Goal: Task Accomplishment & Management: Manage account settings

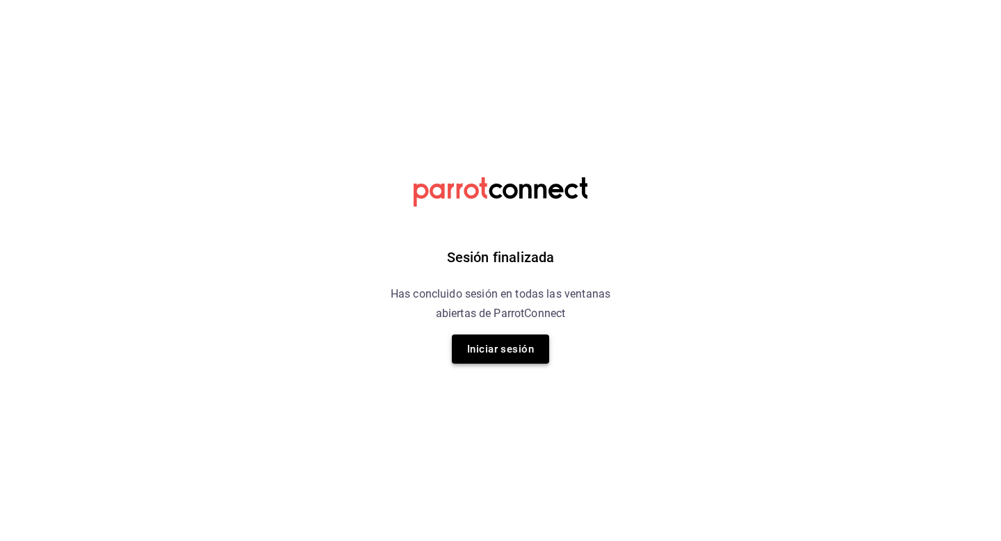
click at [477, 348] on button "Iniciar sesión" at bounding box center [500, 349] width 97 height 29
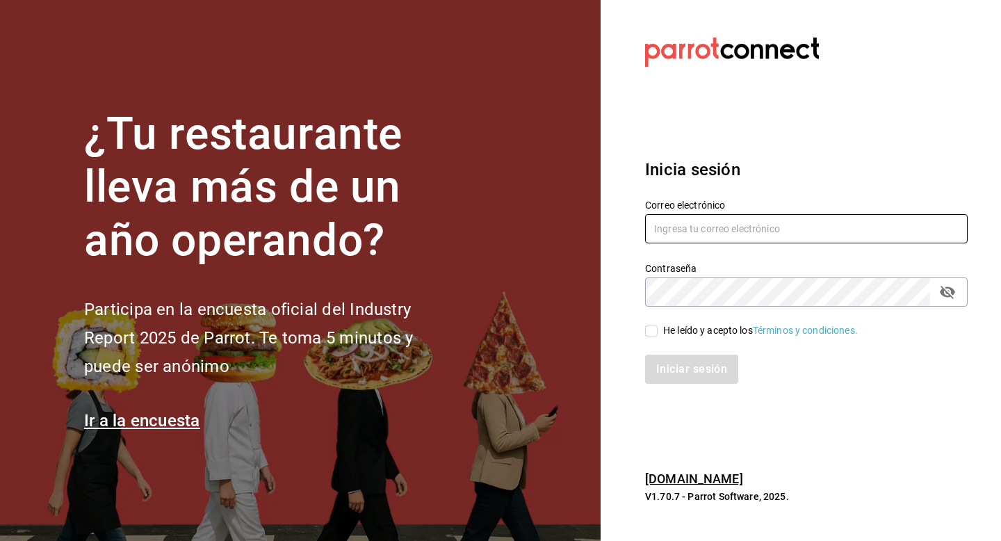
click at [749, 223] on input "text" at bounding box center [806, 228] width 323 height 29
type input "[EMAIL_ADDRESS][DOMAIN_NAME]"
click at [652, 333] on input "He leído y acepto los Términos y condiciones." at bounding box center [651, 331] width 13 height 13
checkbox input "true"
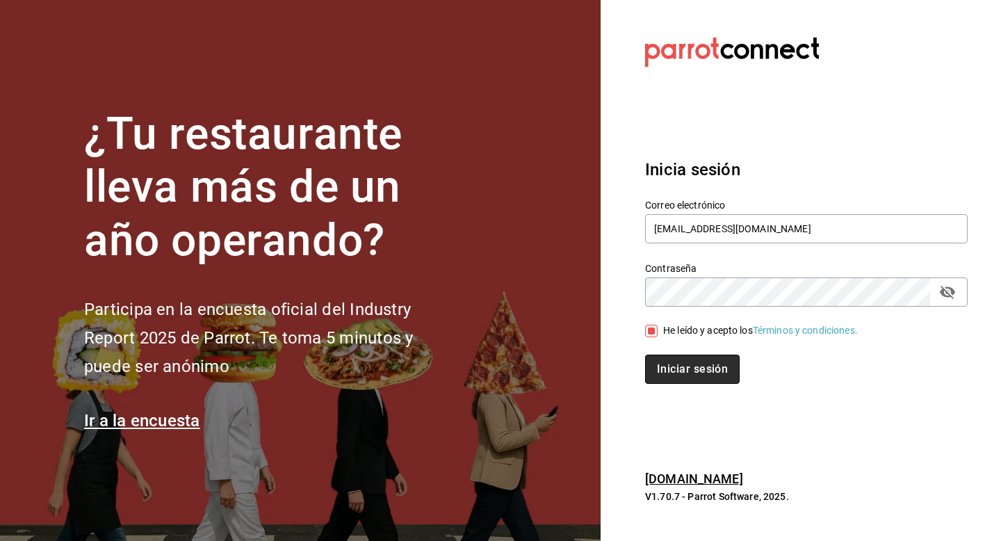
click at [654, 370] on button "Iniciar sesión" at bounding box center [692, 369] width 95 height 29
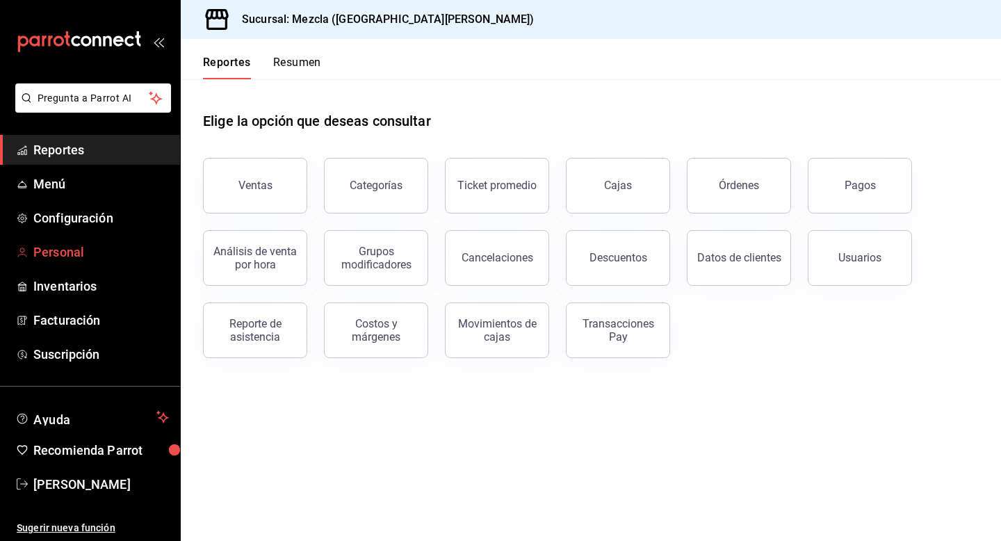
click at [118, 243] on span "Personal" at bounding box center [101, 252] width 136 height 19
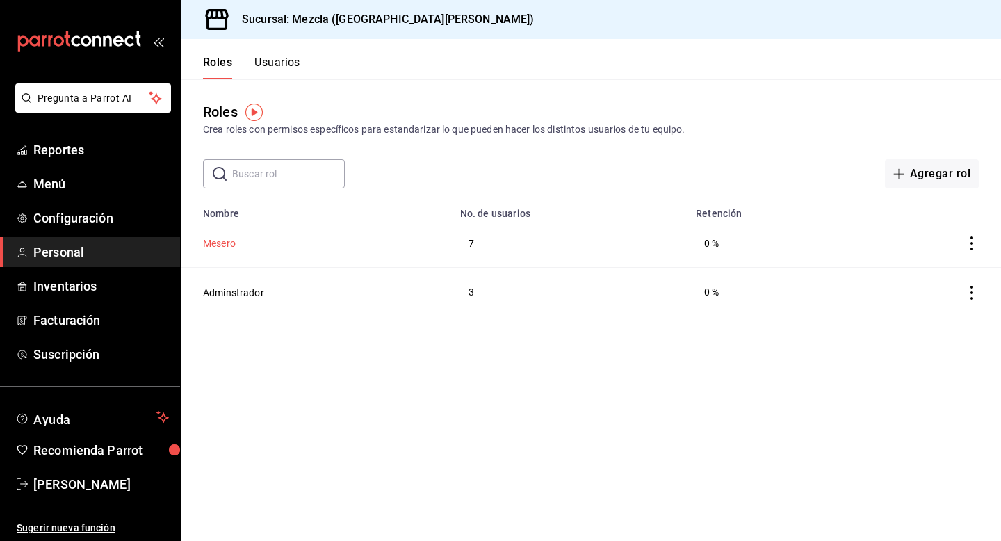
click at [236, 243] on button "Mesero" at bounding box center [219, 243] width 33 height 14
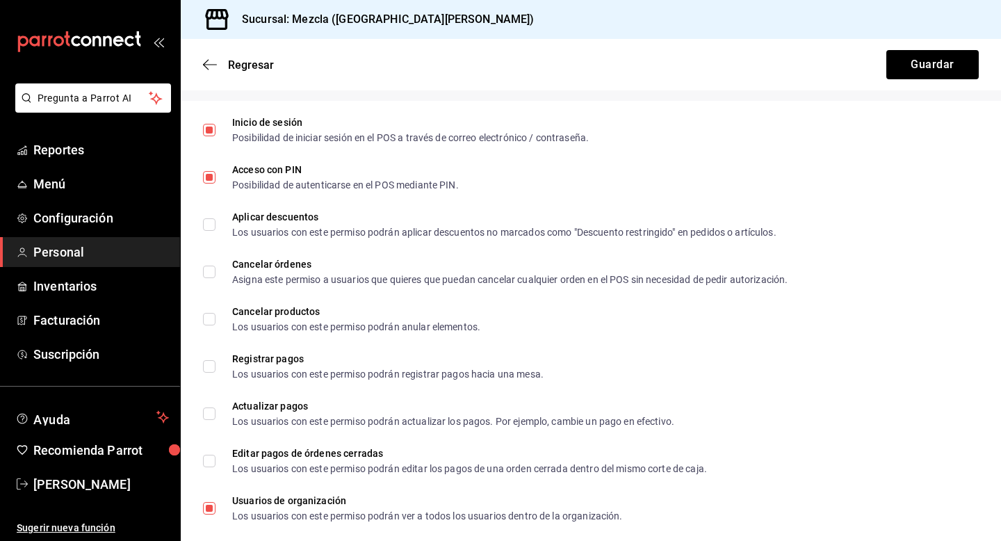
scroll to position [366, 0]
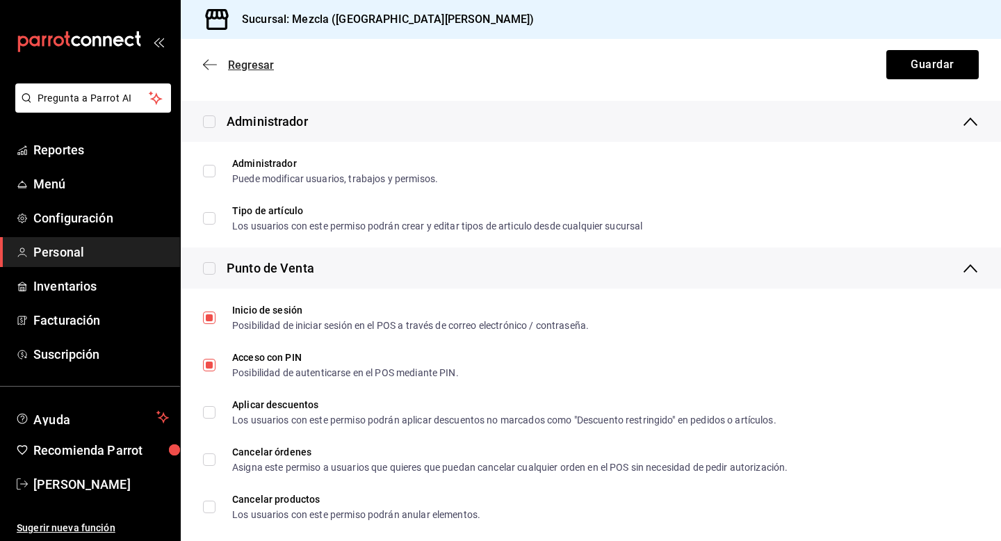
click at [208, 64] on icon "button" at bounding box center [210, 64] width 14 height 1
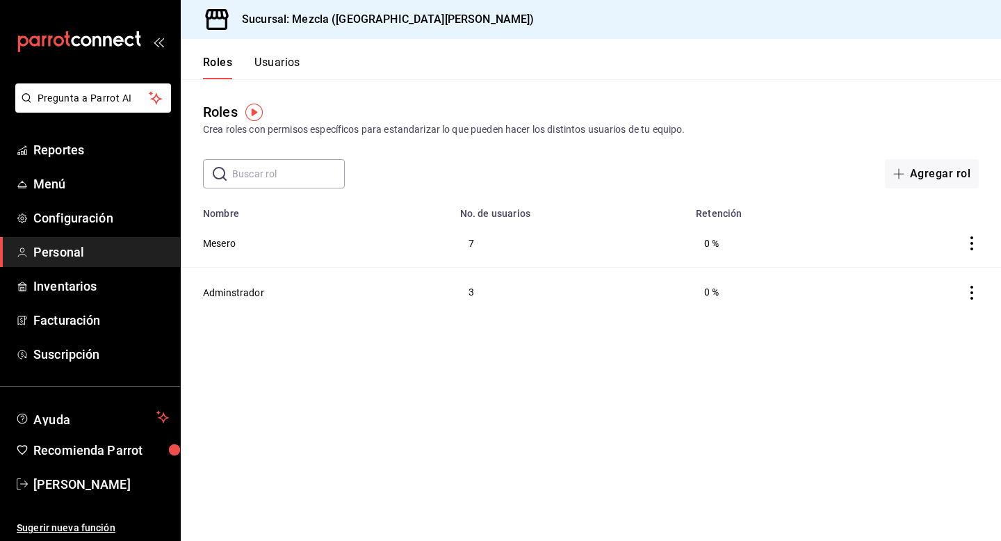
click at [262, 68] on button "Usuarios" at bounding box center [278, 68] width 46 height 24
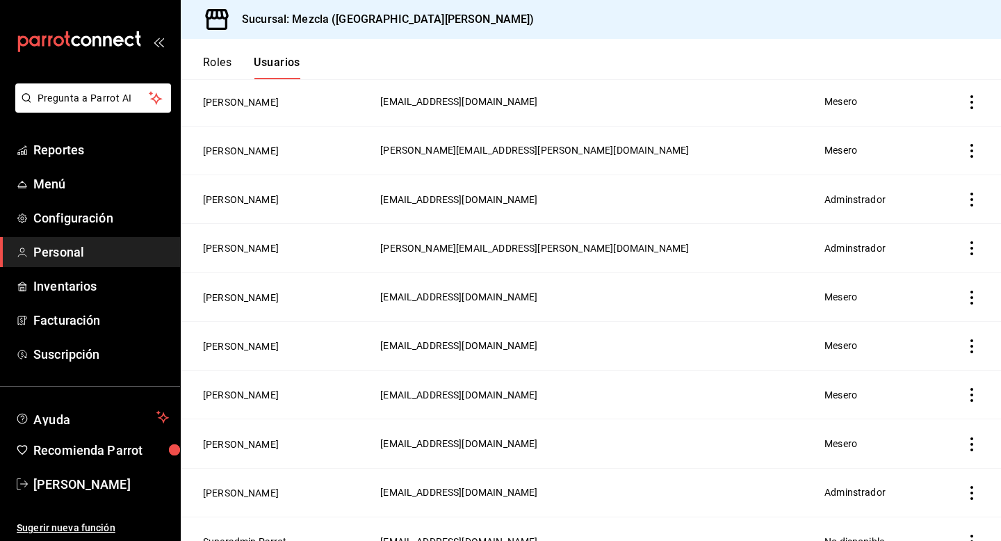
scroll to position [211, 0]
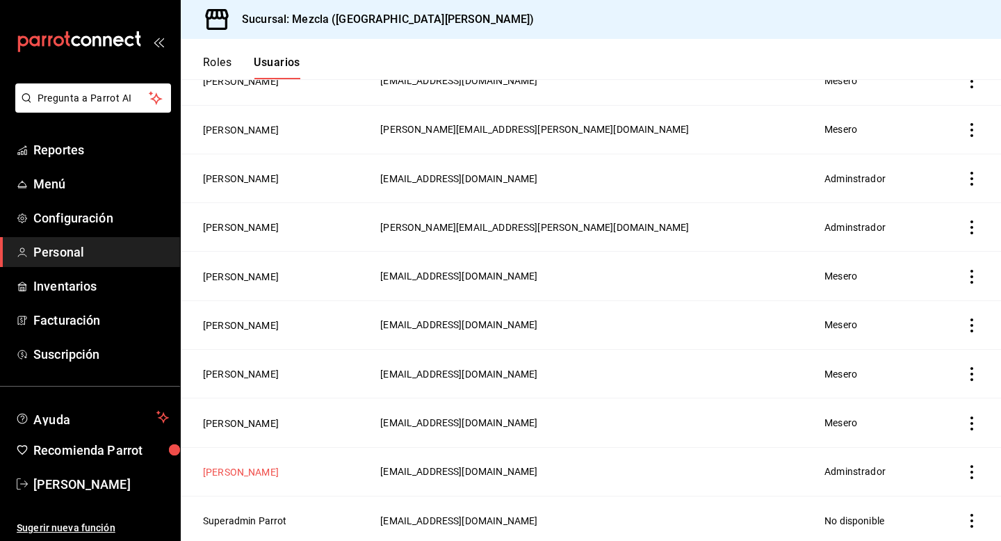
click at [223, 474] on button "Luis Abrego" at bounding box center [241, 472] width 76 height 14
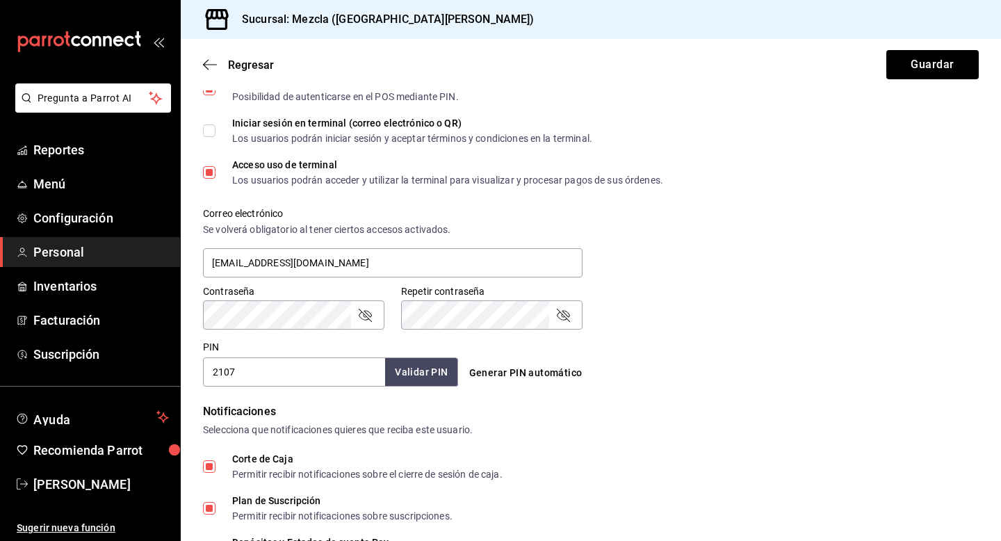
scroll to position [412, 0]
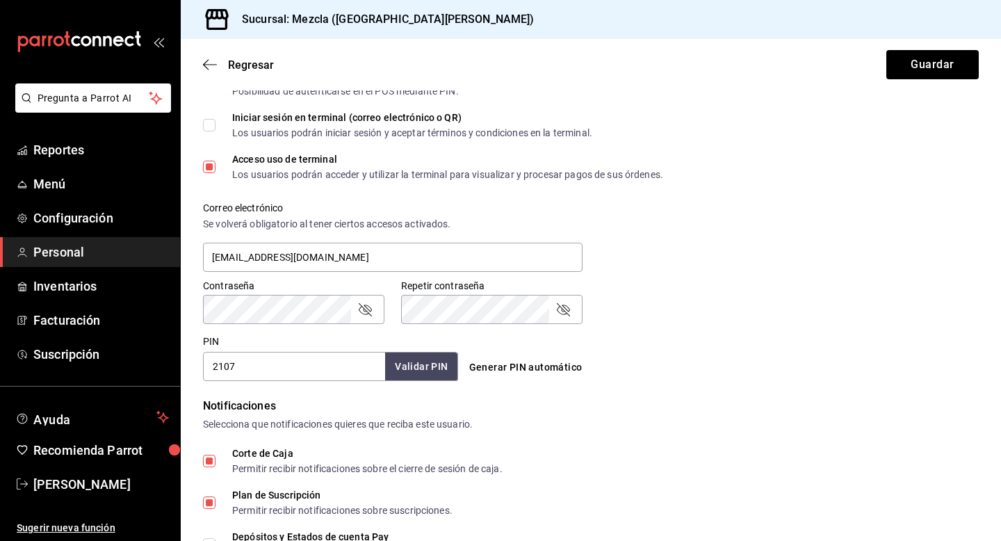
click at [247, 378] on input "2107" at bounding box center [294, 366] width 182 height 29
type input "0110"
click at [424, 369] on button "Validar PIN" at bounding box center [421, 367] width 74 height 30
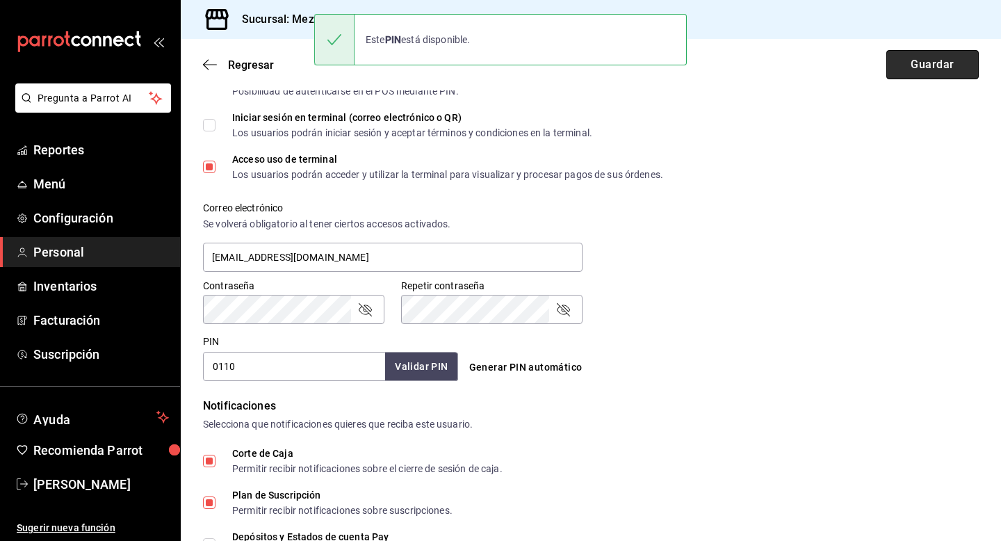
click at [898, 57] on button "Guardar" at bounding box center [933, 64] width 92 height 29
